Goal: Transaction & Acquisition: Purchase product/service

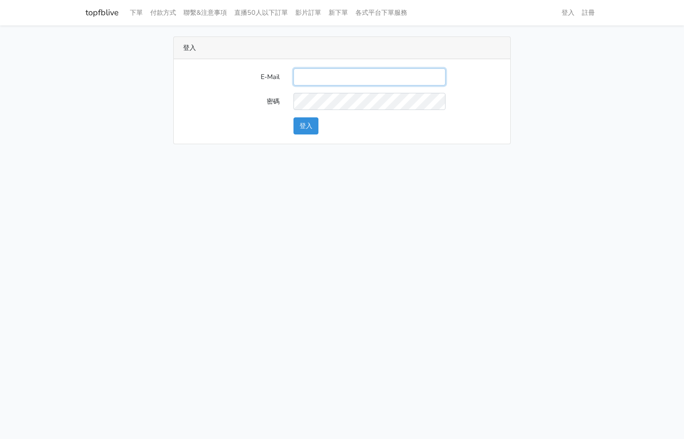
click at [320, 69] on input "E-Mail" at bounding box center [369, 76] width 152 height 17
type input "[EMAIL_ADDRESS][PERSON_NAME][DOMAIN_NAME]"
click at [302, 129] on button "登入" at bounding box center [305, 125] width 25 height 17
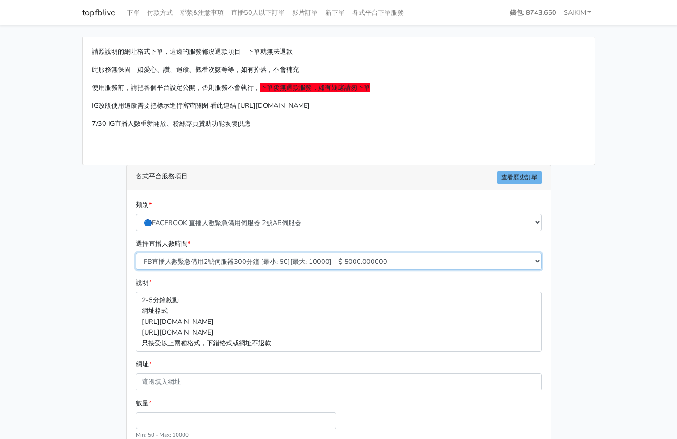
click at [264, 263] on select "FB直播人數緊急備用2號伺服器300分鐘 [最小: 50][最大: 10000] - $ 5000.000000 FB直播人數緊急備用2號伺服器60分鐘 [最…" at bounding box center [339, 261] width 406 height 17
select select "576"
click at [136, 253] on select "FB直播人數緊急備用2號伺服器300分鐘 [最小: 50][最大: 10000] - $ 5000.000000 FB直播人數緊急備用2號伺服器60分鐘 [最…" at bounding box center [339, 261] width 406 height 17
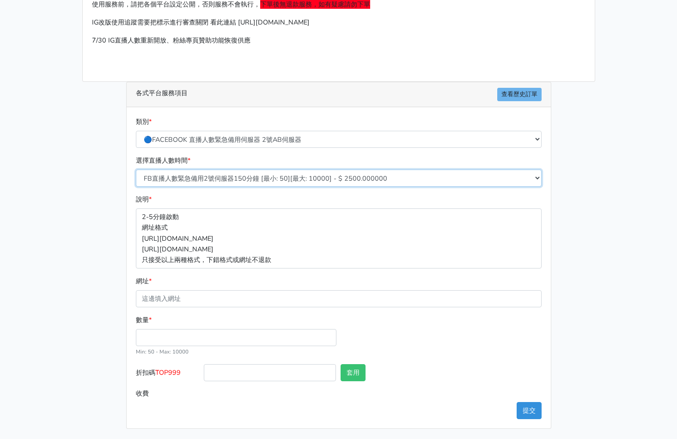
scroll to position [84, 0]
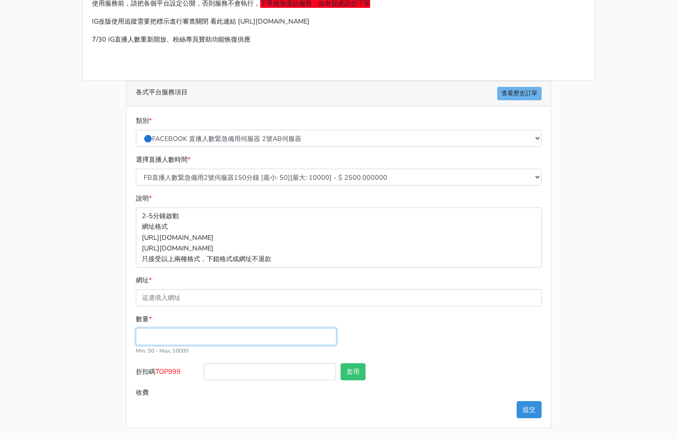
click at [168, 336] on input "數量 *" at bounding box center [236, 336] width 200 height 17
type input "100"
type input "250.000"
click at [166, 375] on span "TOP999" at bounding box center [167, 371] width 25 height 9
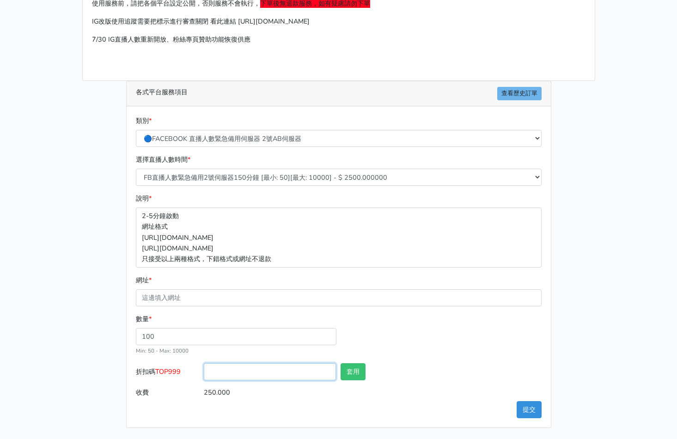
click at [204, 375] on input "折扣碼 TOP999" at bounding box center [270, 371] width 132 height 17
click at [166, 375] on span "TOP999" at bounding box center [167, 371] width 25 height 9
click at [204, 375] on input "折扣碼 TOP999" at bounding box center [270, 371] width 132 height 17
copy span "TOP999"
click at [217, 376] on input "折扣碼 TOP999" at bounding box center [270, 371] width 132 height 17
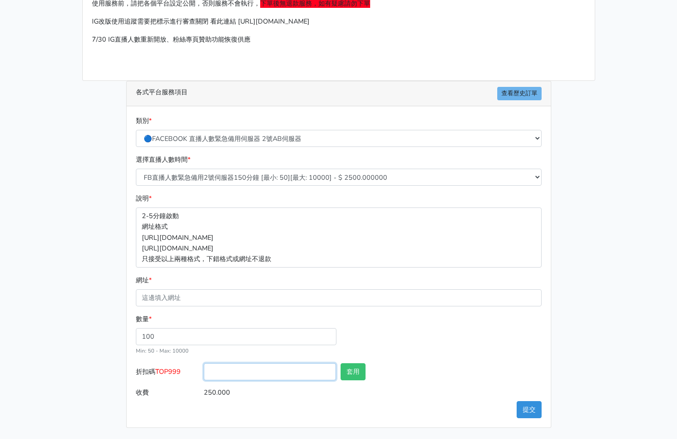
paste input "TOP999"
type input "TOP456"
click at [353, 366] on button "套用" at bounding box center [352, 371] width 25 height 17
type input "套用成功"
type input "240.000"
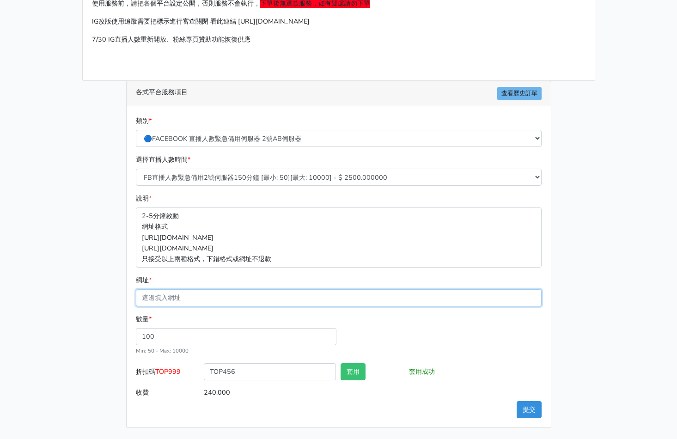
click at [213, 298] on input "網址 *" at bounding box center [339, 297] width 406 height 17
paste input "https://www.facebook.com/100064724107632/videos/736226739430151"
type input "https://www.facebook.com/100064724107632/videos/736226739430151"
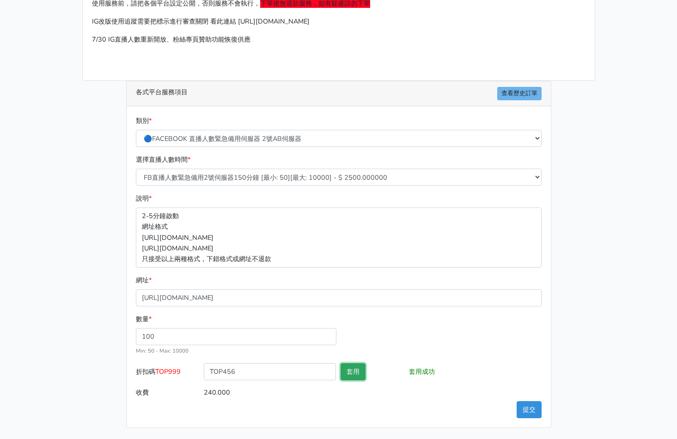
click at [348, 371] on button "套用" at bounding box center [352, 371] width 25 height 17
click at [530, 407] on button "提交" at bounding box center [528, 409] width 25 height 17
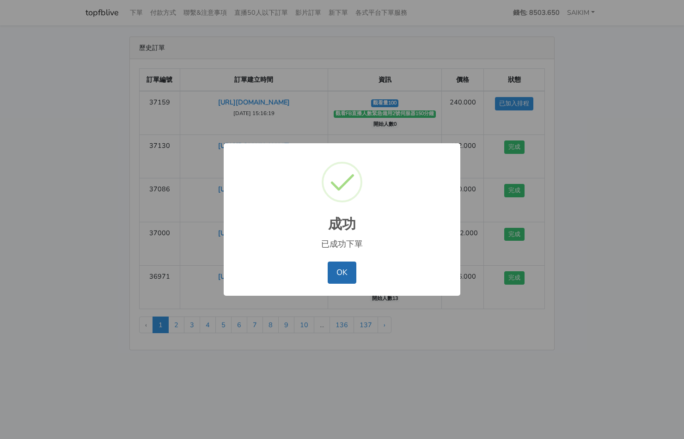
click at [334, 267] on button "OK" at bounding box center [342, 272] width 28 height 22
